Goal: Information Seeking & Learning: Check status

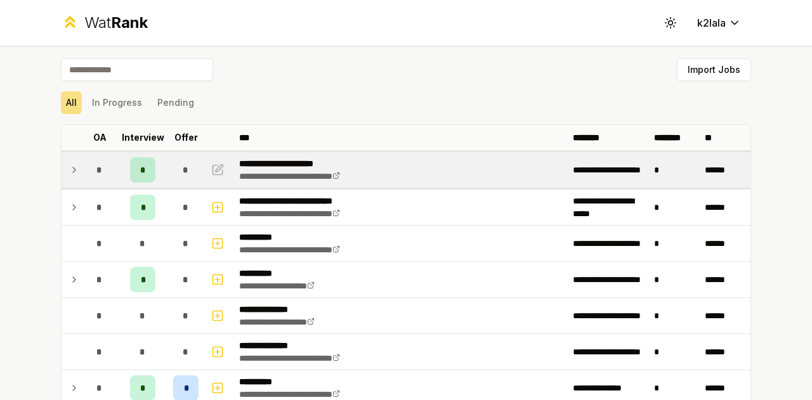
click at [82, 172] on td "*" at bounding box center [100, 170] width 36 height 36
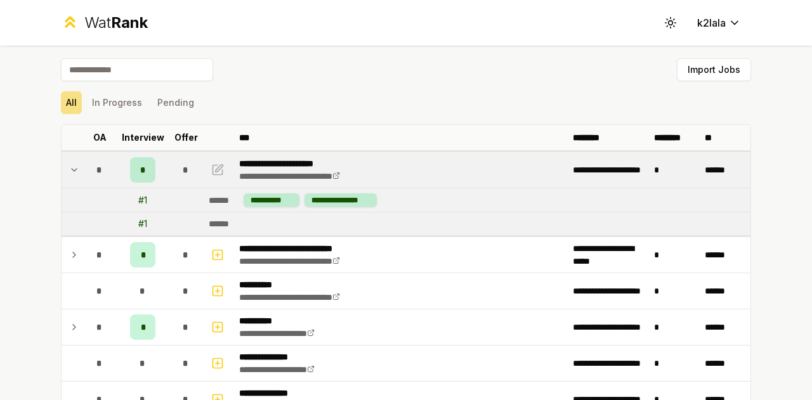
click at [72, 164] on icon at bounding box center [74, 169] width 10 height 15
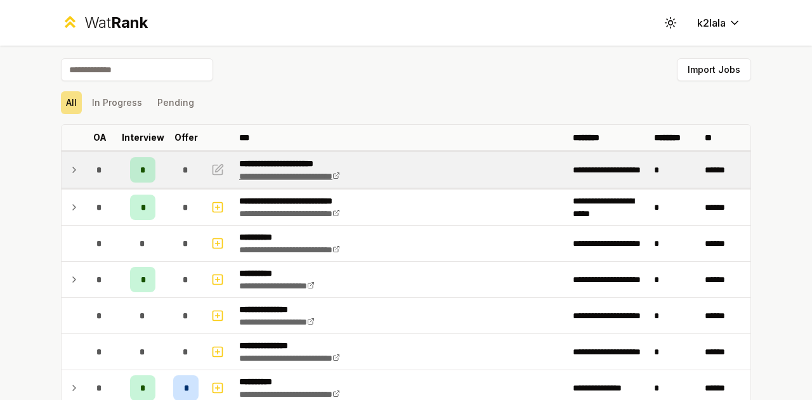
click at [266, 174] on link "**********" at bounding box center [289, 176] width 101 height 9
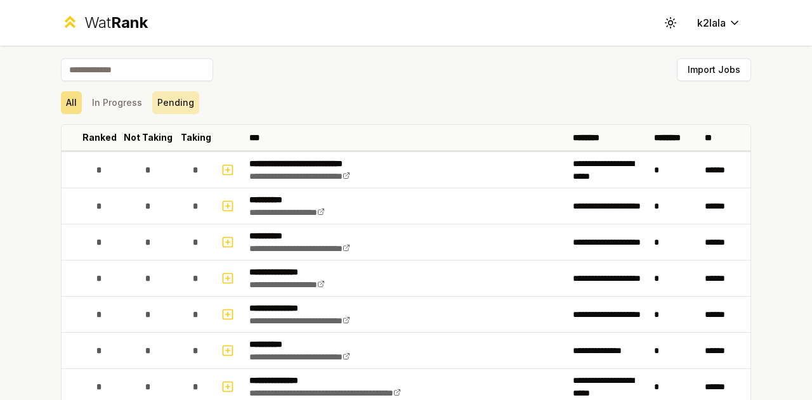
click at [156, 96] on button "Pending" at bounding box center [175, 102] width 47 height 23
click at [119, 105] on button "In Progress" at bounding box center [117, 102] width 60 height 23
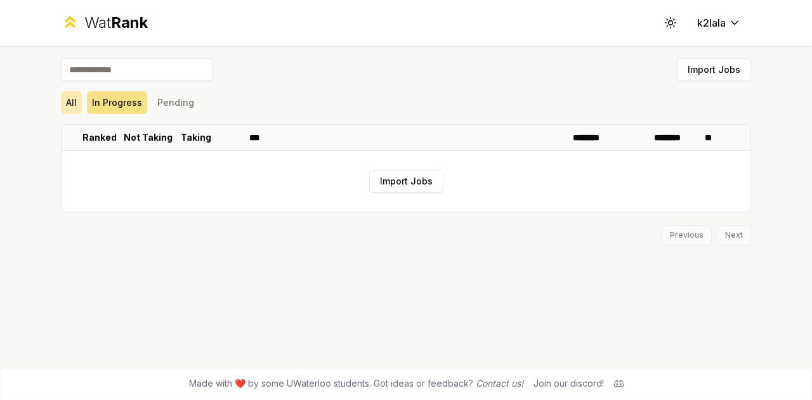
click at [74, 106] on button "All" at bounding box center [71, 102] width 21 height 23
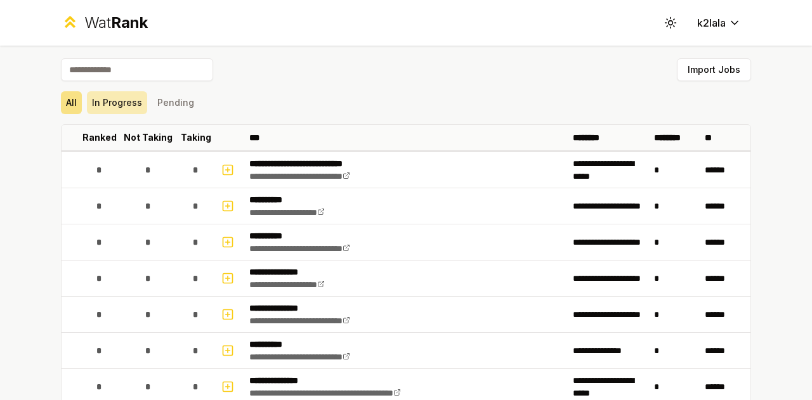
click at [131, 108] on button "In Progress" at bounding box center [117, 102] width 60 height 23
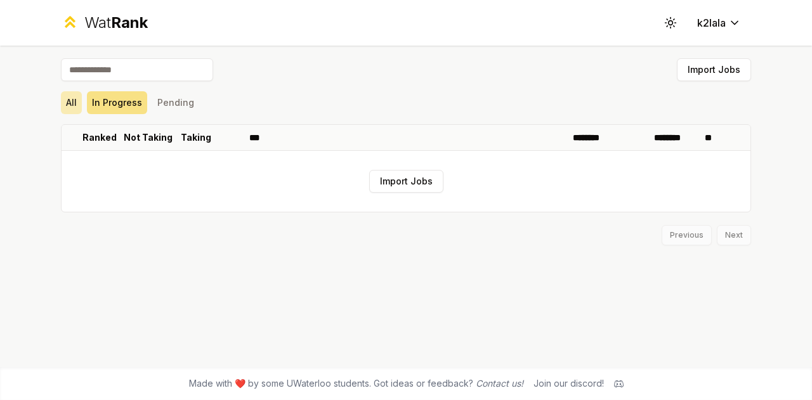
click at [74, 107] on button "All" at bounding box center [71, 102] width 21 height 23
